Goal: Transaction & Acquisition: Purchase product/service

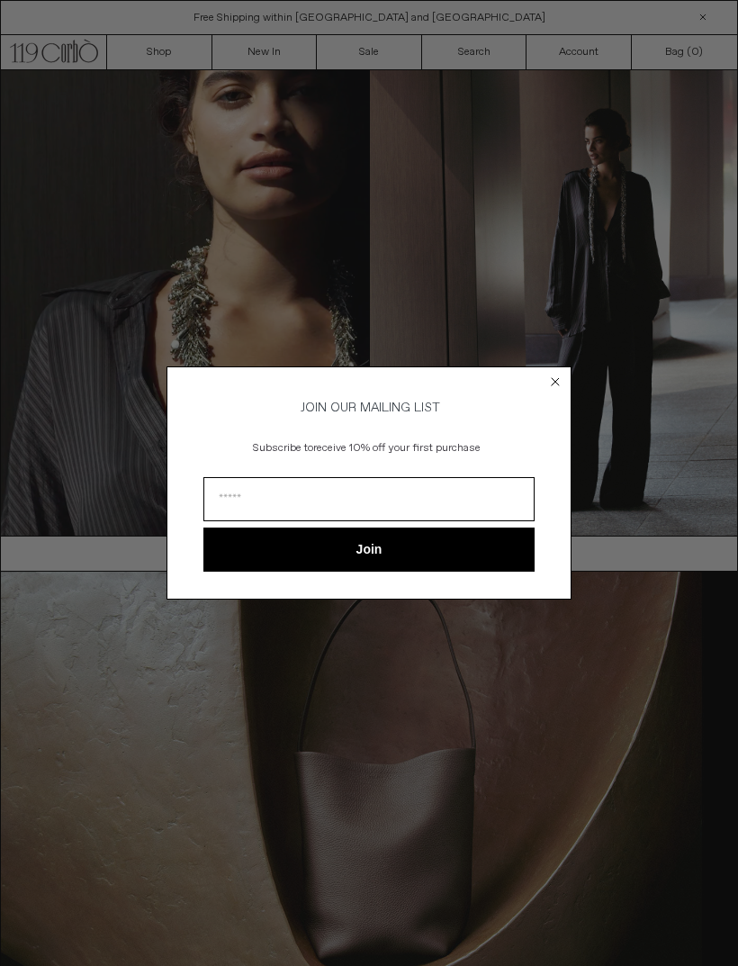
click at [561, 382] on circle "Close dialog" at bounding box center [555, 381] width 17 height 17
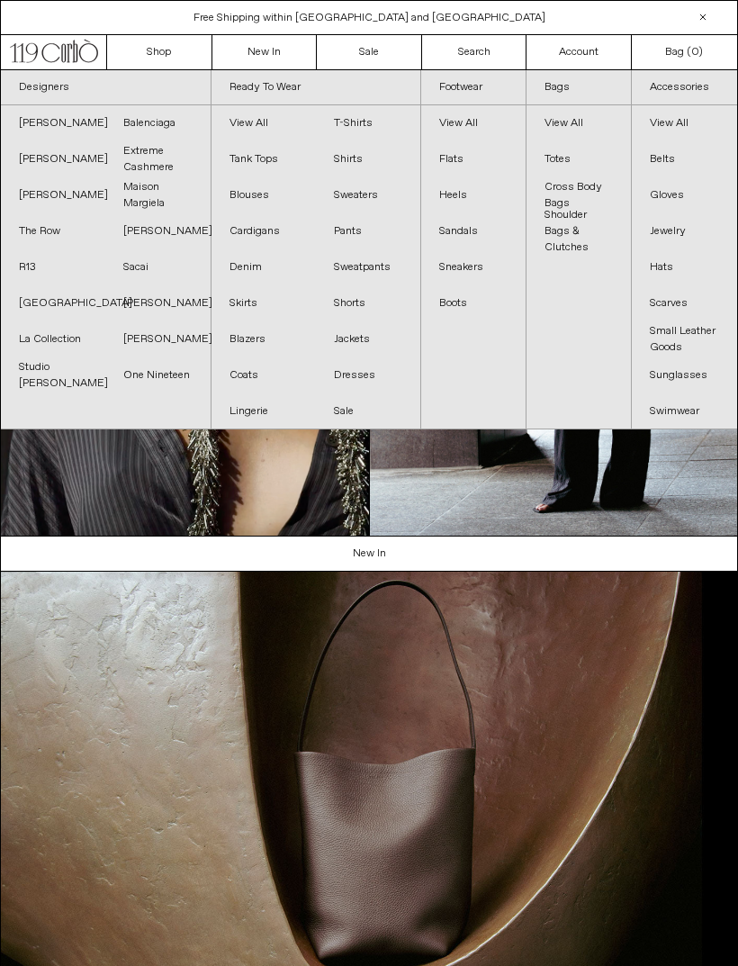
click at [580, 126] on link "View All" at bounding box center [578, 123] width 104 height 36
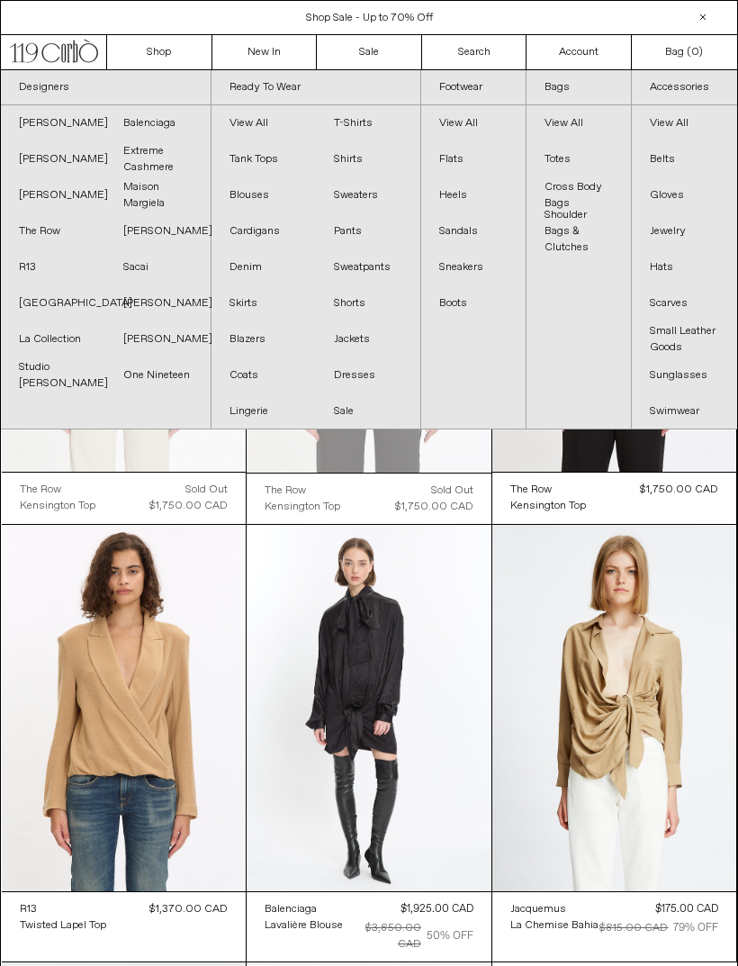
click at [359, 372] on link "Dresses" at bounding box center [368, 375] width 104 height 36
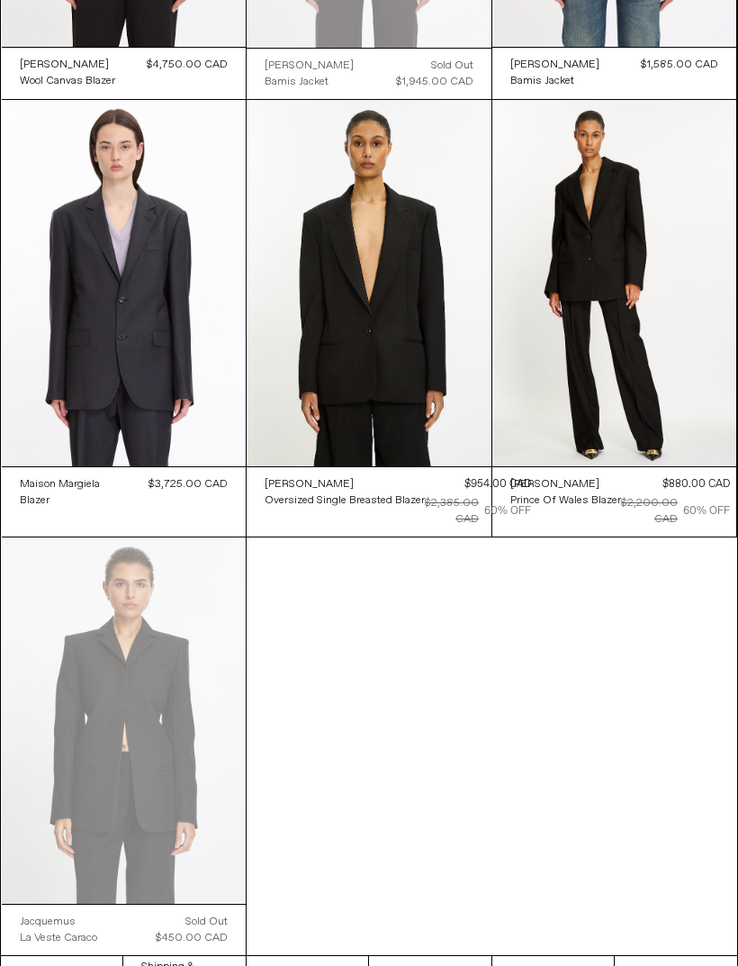
scroll to position [428, 0]
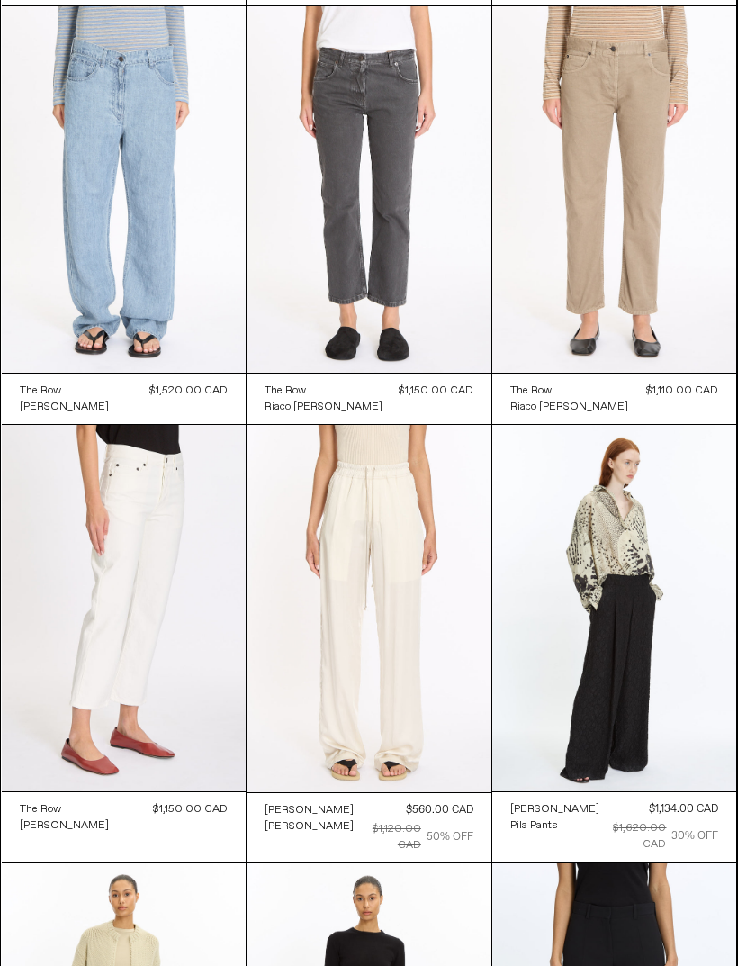
scroll to position [1380, 0]
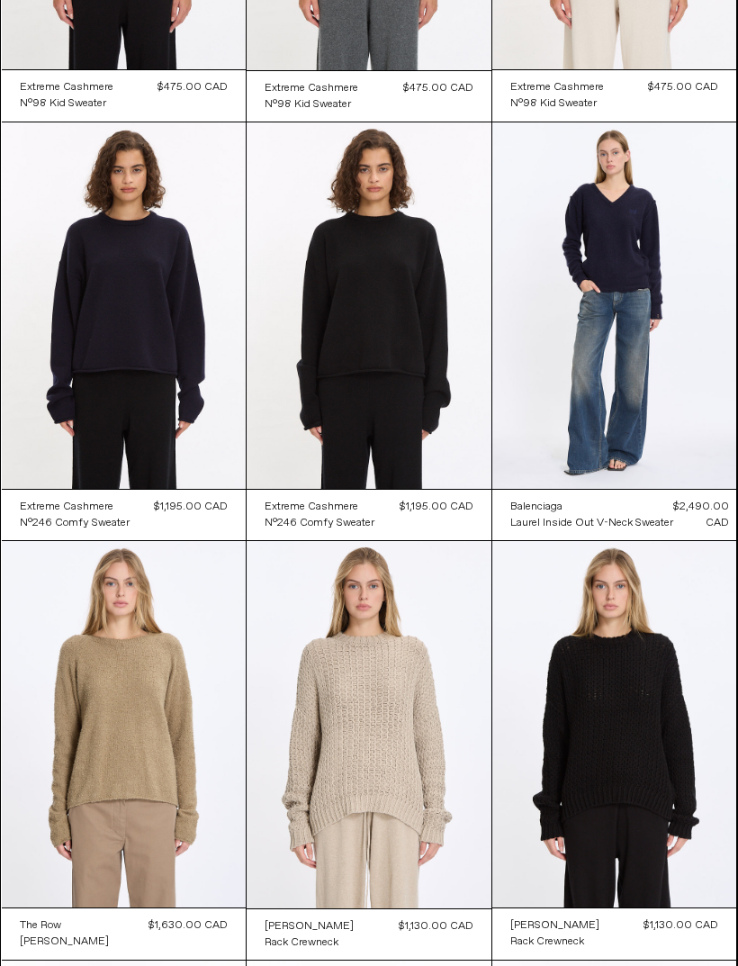
scroll to position [1245, 0]
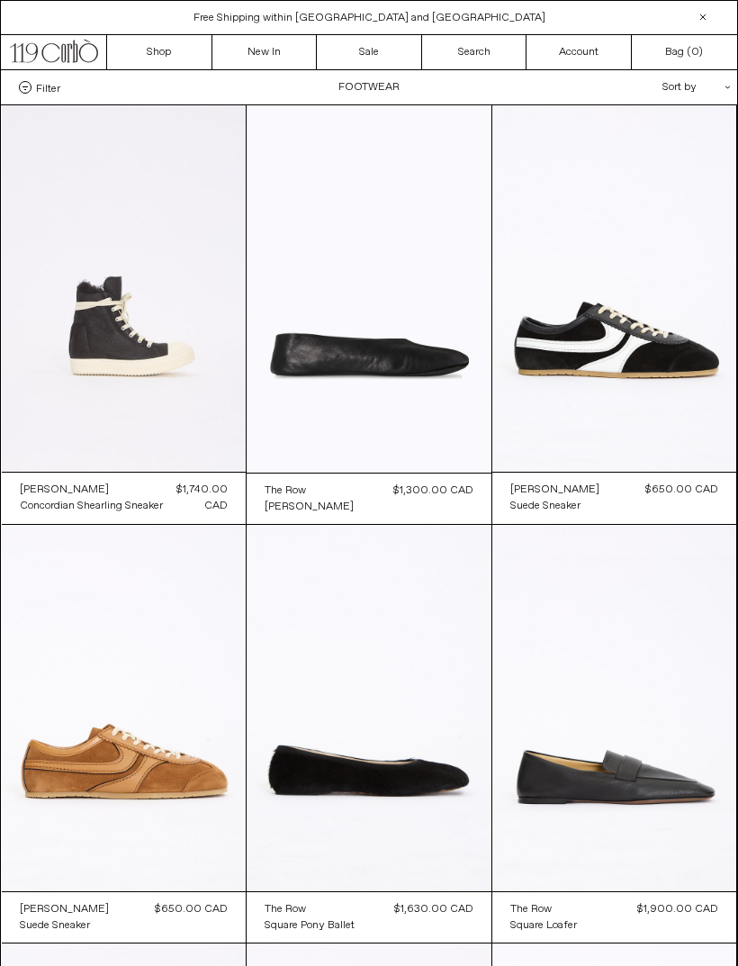
click at [717, 93] on div "Sort by .cls-1{fill:#231f20}" at bounding box center [638, 87] width 162 height 34
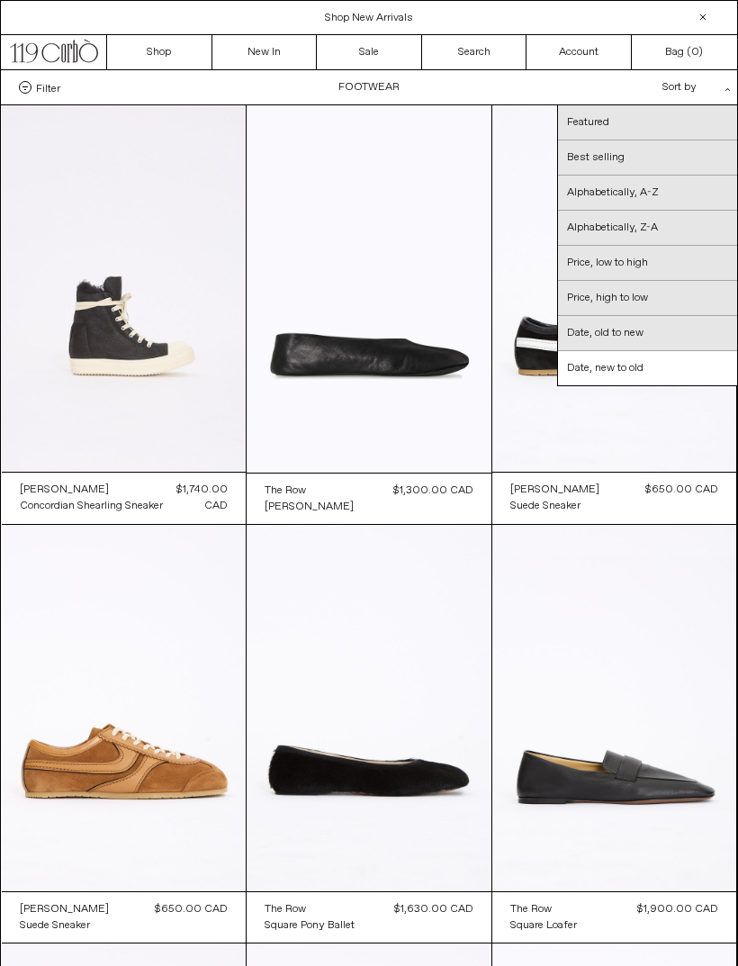
click at [654, 299] on link "Price, high to low" at bounding box center [647, 298] width 179 height 35
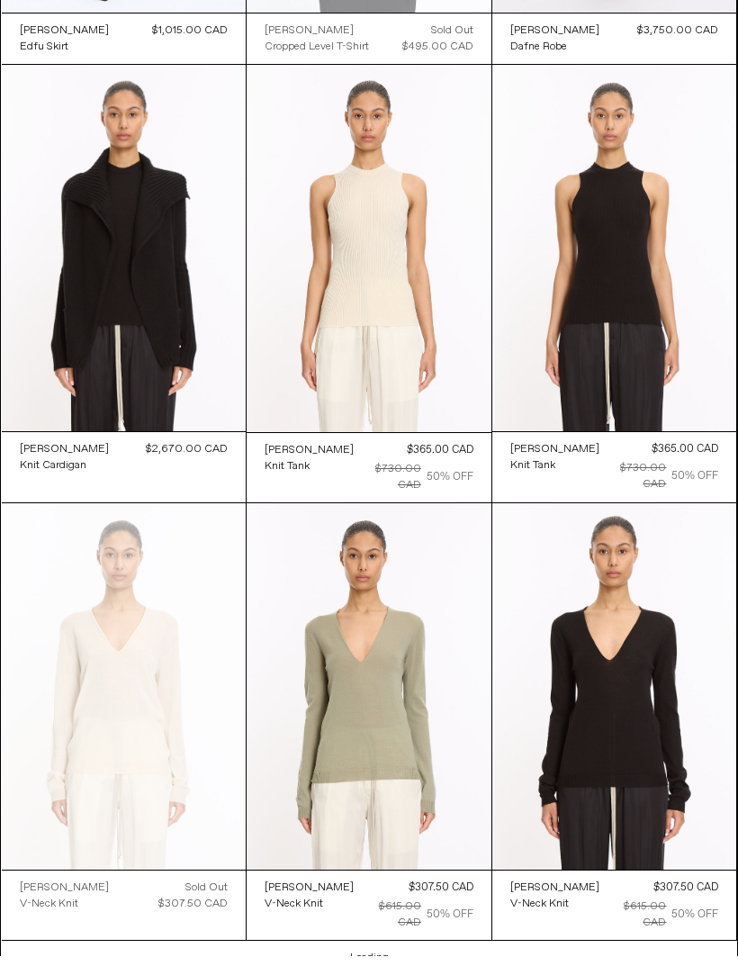
scroll to position [2549, 0]
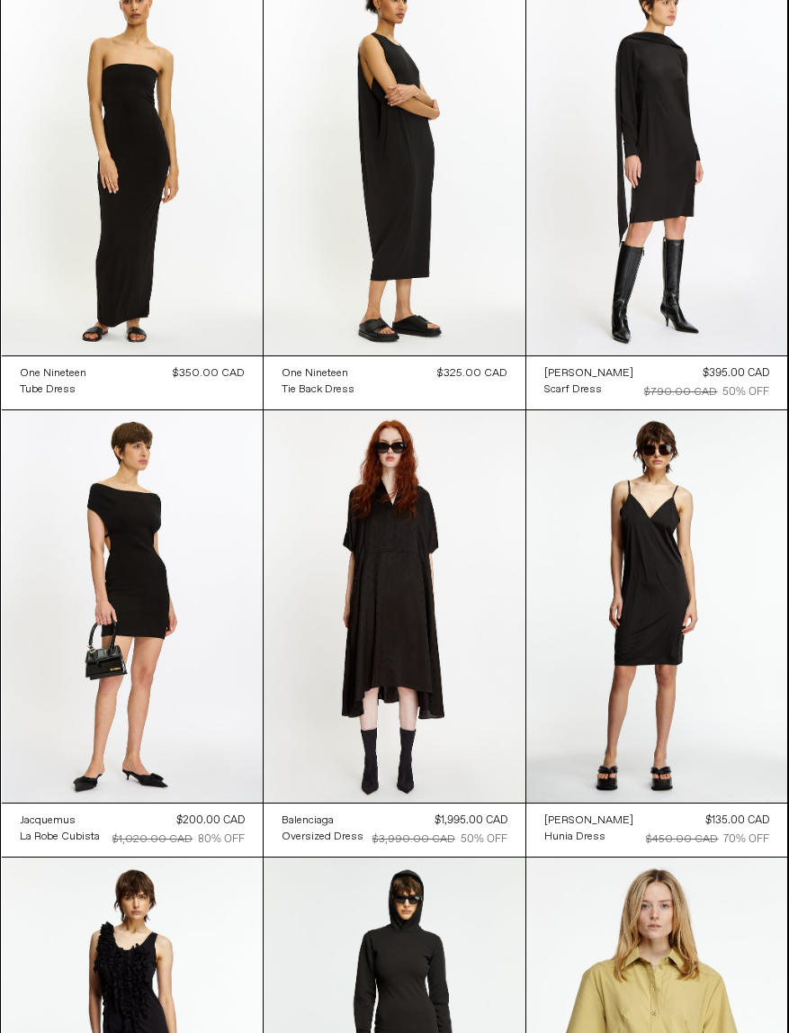
scroll to position [1961, 0]
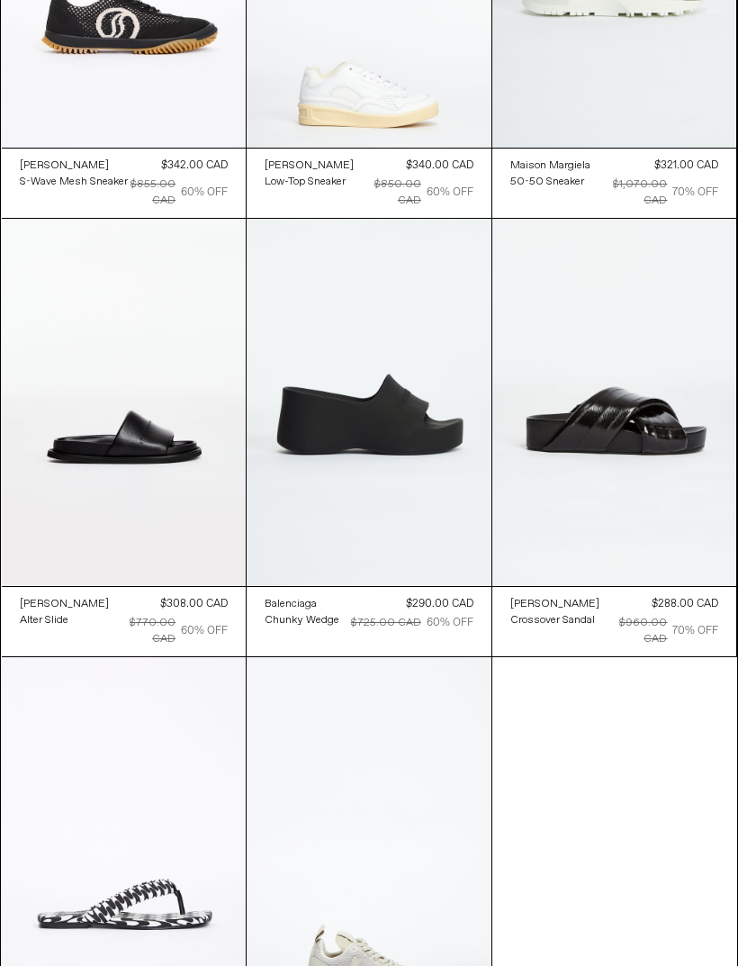
scroll to position [8115, 0]
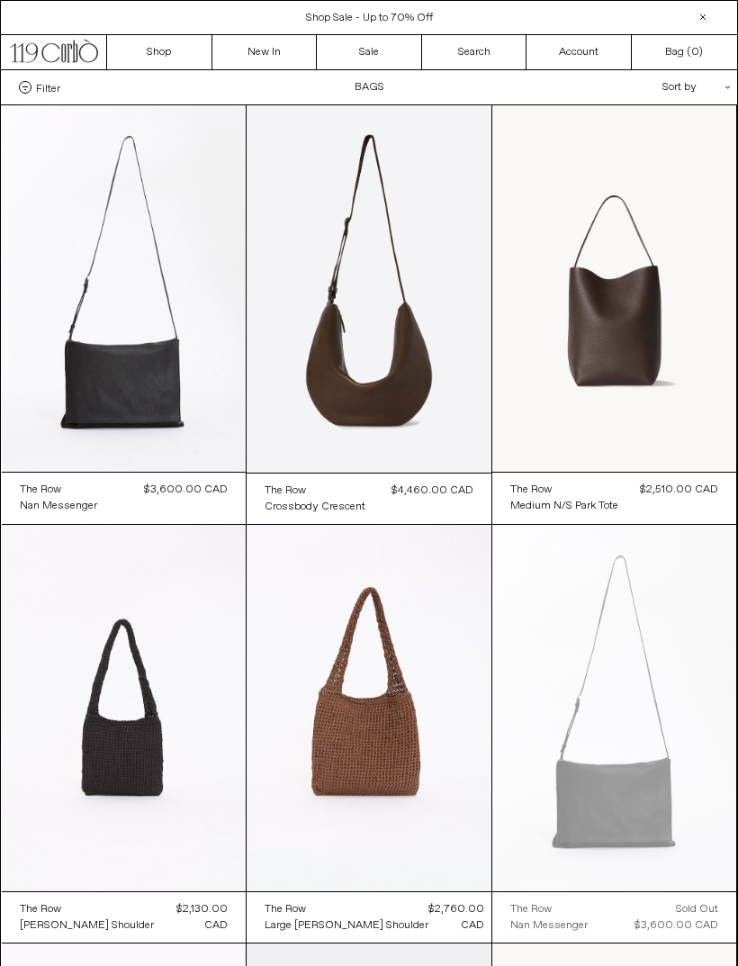
click at [725, 85] on icon ".cls-1{fill:#231f20}" at bounding box center [727, 87] width 4 height 4
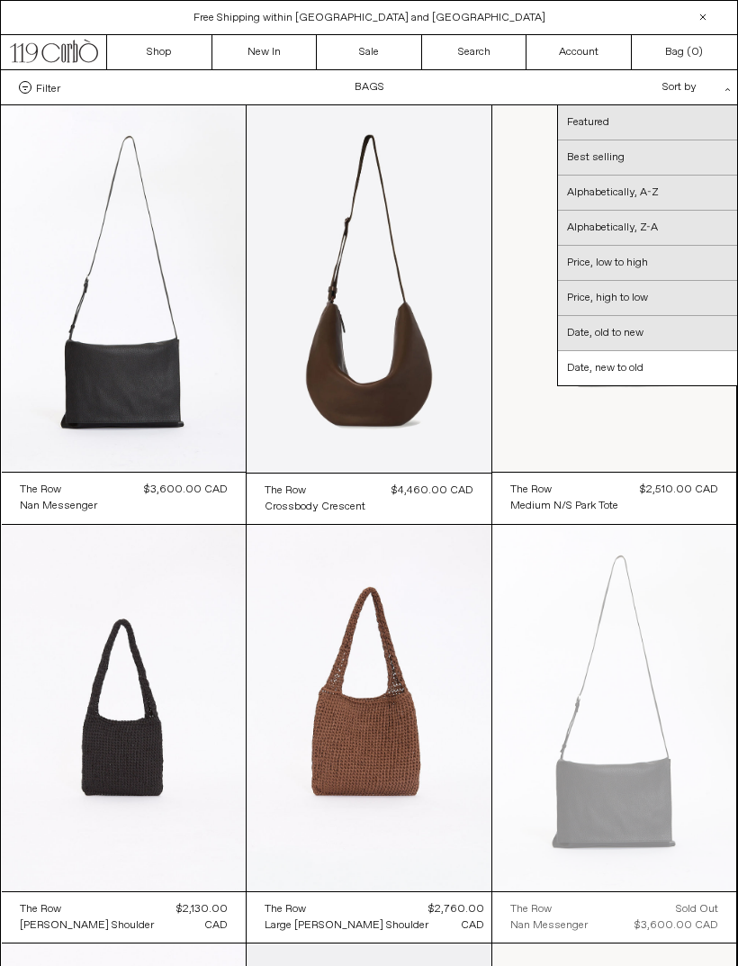
click at [673, 300] on link "Price, high to low" at bounding box center [647, 298] width 179 height 35
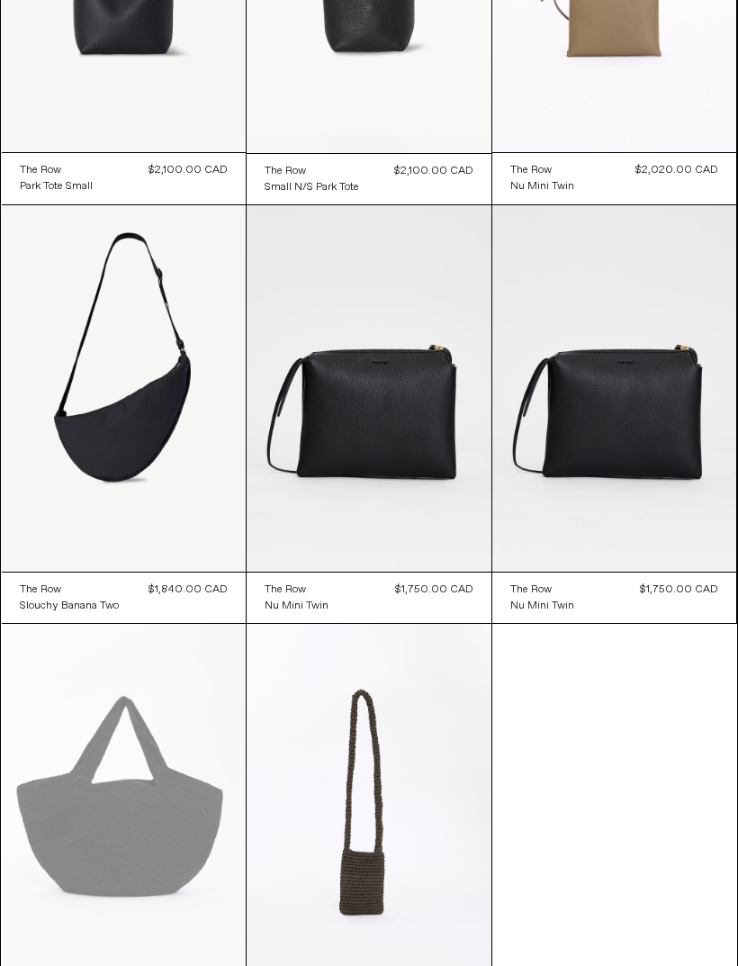
scroll to position [2105, 0]
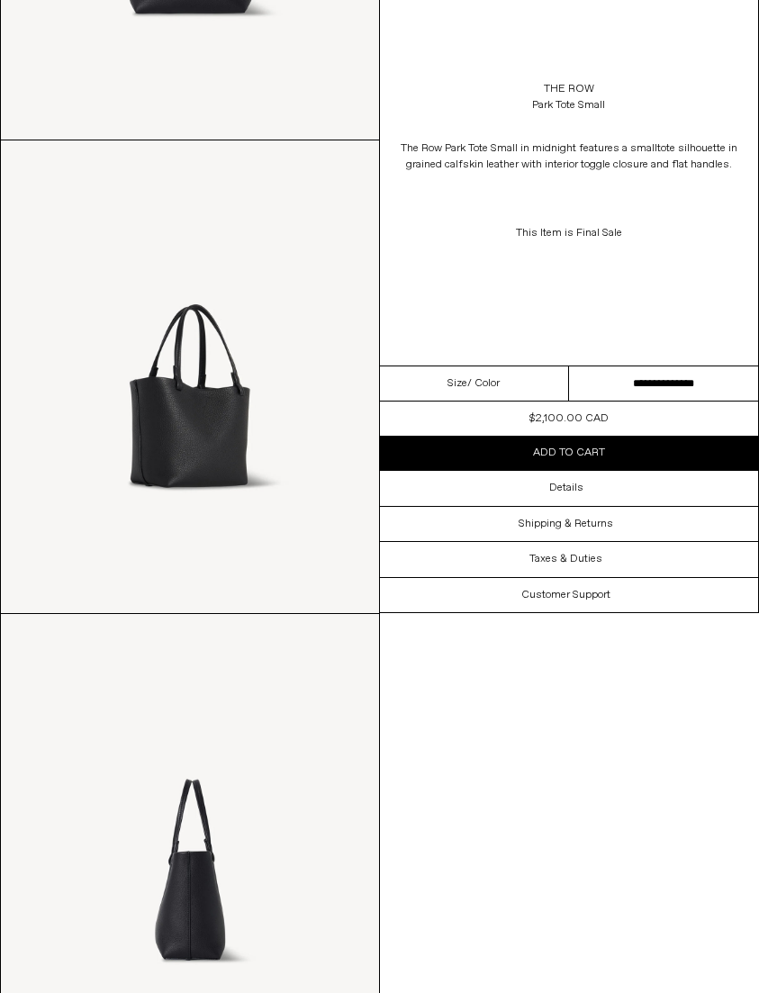
scroll to position [436, 0]
